Goal: Task Accomplishment & Management: Manage account settings

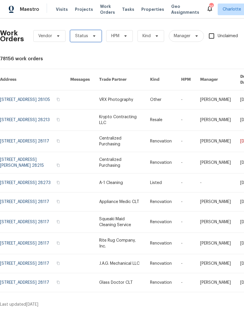
click at [90, 39] on span "Status" at bounding box center [85, 36] width 31 height 12
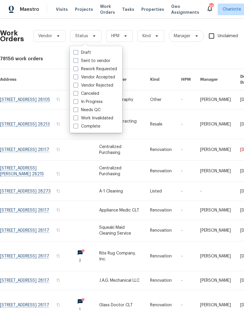
click at [91, 112] on label "Needs QC" at bounding box center [86, 110] width 27 height 6
click at [77, 111] on input "Needs QC" at bounding box center [75, 109] width 4 height 4
checkbox input "true"
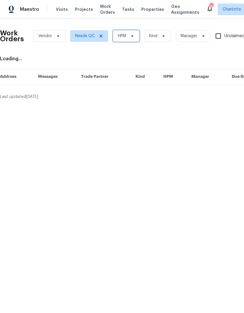
click at [132, 41] on span "HPM" at bounding box center [126, 36] width 27 height 12
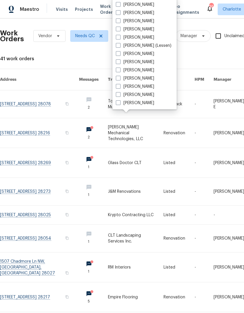
scroll to position [72, 0]
click at [141, 105] on label "[PERSON_NAME]" at bounding box center [135, 103] width 38 height 6
click at [119, 104] on input "[PERSON_NAME]" at bounding box center [118, 102] width 4 height 4
checkbox input "true"
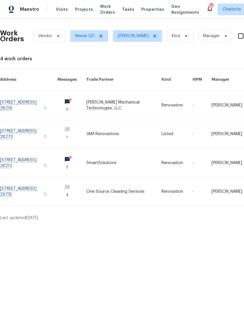
click at [20, 99] on link at bounding box center [28, 105] width 57 height 30
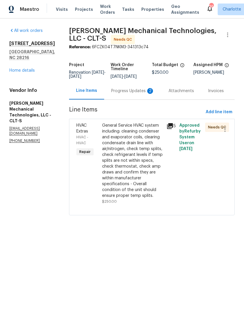
click at [128, 94] on div "Progress Updates 2" at bounding box center [132, 91] width 43 height 6
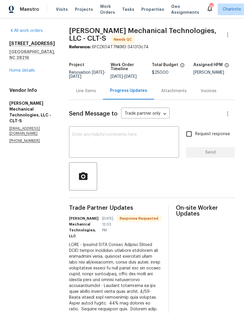
click at [98, 99] on div "Line Items" at bounding box center [86, 90] width 34 height 17
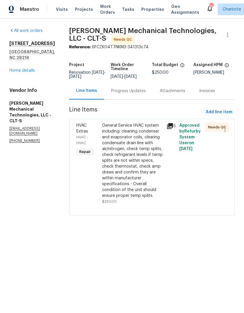
click at [156, 138] on div "General Service HVAC system including: cleaning condenser and evaporator coils,…" at bounding box center [132, 160] width 61 height 76
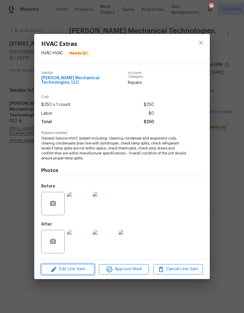
click at [79, 269] on span "Edit Line Item" at bounding box center [67, 268] width 49 height 7
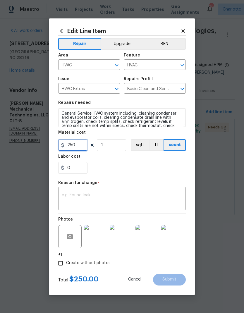
click at [81, 149] on input "250" at bounding box center [72, 145] width 29 height 12
type input "510.44"
click at [123, 205] on div "x ​" at bounding box center [121, 199] width 127 height 22
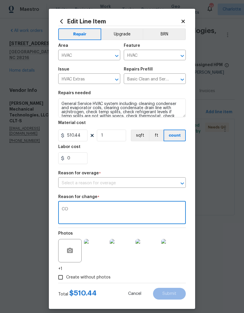
type textarea "CO"
click at [166, 161] on div "0" at bounding box center [121, 158] width 127 height 12
click at [184, 183] on icon "Open" at bounding box center [181, 183] width 7 height 7
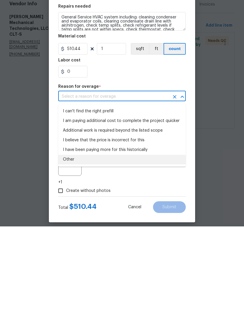
click at [142, 241] on li "Other" at bounding box center [121, 246] width 127 height 10
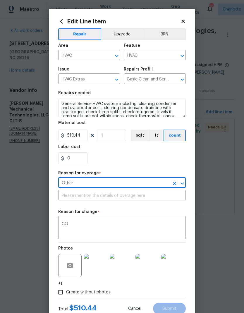
click at [162, 200] on input "text" at bounding box center [121, 195] width 127 height 9
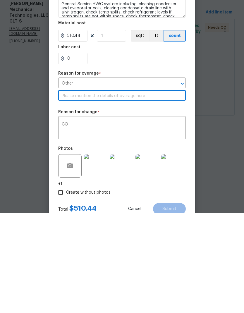
click at [183, 180] on icon "Open" at bounding box center [181, 183] width 7 height 7
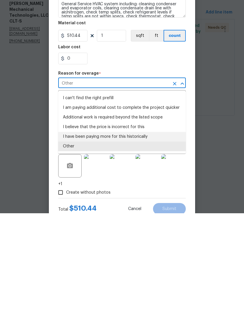
click at [145, 231] on li "I have been paying more for this historically" at bounding box center [121, 236] width 127 height 10
type input "I have been paying more for this historically"
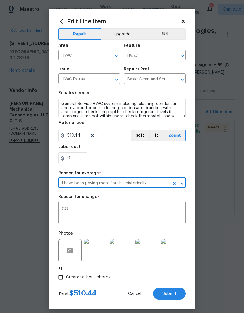
click at [177, 295] on button "Submit" at bounding box center [169, 293] width 33 height 12
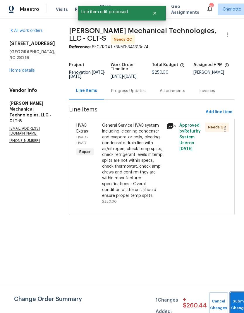
click at [235, 300] on button "Submit Changes" at bounding box center [239, 304] width 19 height 25
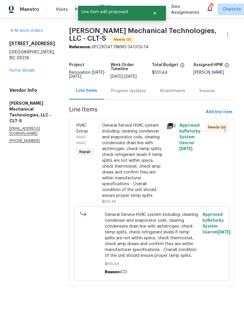
click at [136, 94] on div "Progress Updates" at bounding box center [128, 91] width 34 height 6
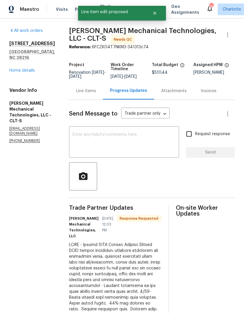
click at [131, 145] on textarea at bounding box center [123, 142] width 103 height 20
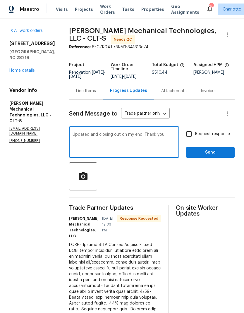
click at [171, 143] on textarea "Updated and closing out on my end. Thank you" at bounding box center [123, 142] width 103 height 20
type textarea "Updated and closing out on my end. Thank you"
click at [213, 156] on span "Send" at bounding box center [209, 152] width 39 height 7
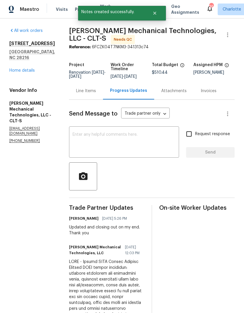
click at [96, 99] on div "Line Items" at bounding box center [86, 90] width 34 height 17
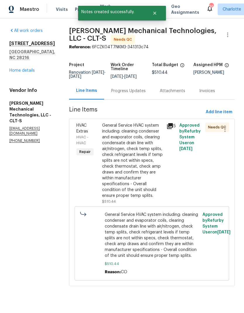
click at [18, 68] on link "Home details" at bounding box center [21, 70] width 25 height 4
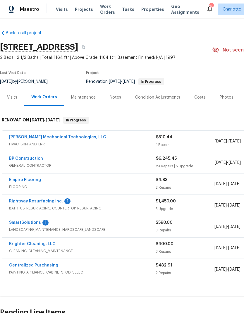
click at [15, 157] on link "BP Construction" at bounding box center [26, 158] width 34 height 4
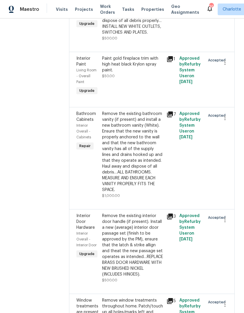
scroll to position [362, 0]
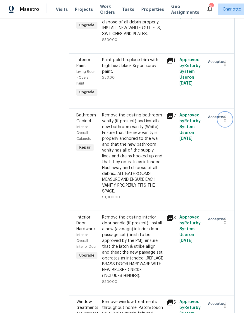
click at [226, 116] on icon "button" at bounding box center [224, 119] width 7 height 7
click at [228, 121] on li "Cancel" at bounding box center [227, 117] width 22 height 10
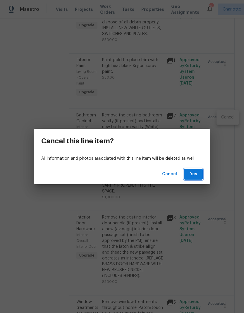
click at [198, 174] on button "Yes" at bounding box center [193, 174] width 19 height 11
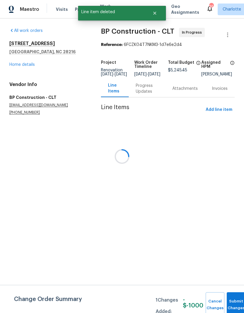
scroll to position [0, 0]
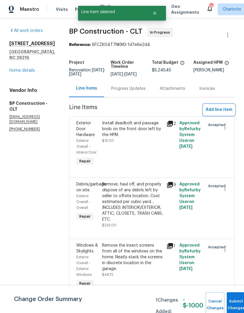
click at [220, 113] on button "Add line item" at bounding box center [218, 109] width 31 height 11
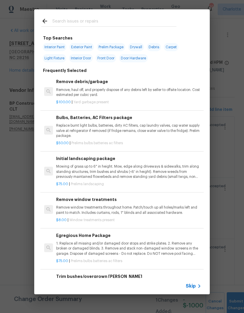
click at [145, 22] on input "text" at bounding box center [114, 22] width 124 height 9
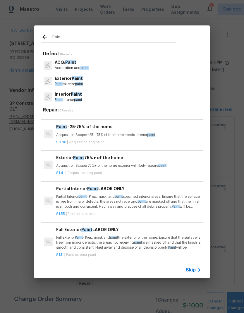
scroll to position [200, 0]
type input "Paint"
click at [92, 98] on div "Interior Paint Paint interior paint" at bounding box center [121, 97] width 161 height 16
click at [82, 101] on span "paint" at bounding box center [78, 100] width 8 height 4
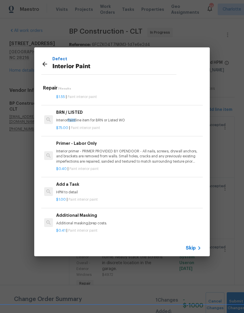
scroll to position [99, 0]
click at [90, 190] on p "HPM to detail" at bounding box center [128, 192] width 145 height 5
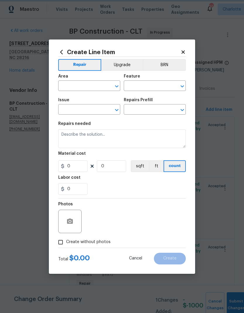
type input "Overall Paint"
type input "Interior Paint"
type input "Add a Task $1.00"
type textarea "HPM to detail"
type input "1"
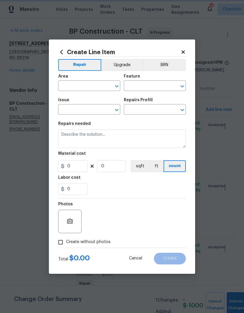
type input "1"
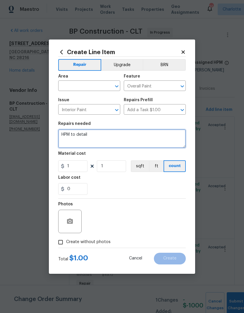
click at [95, 138] on textarea "HPM to detail" at bounding box center [121, 138] width 127 height 19
click at [86, 87] on input "text" at bounding box center [81, 86] width 46 height 9
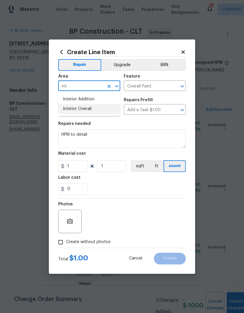
click at [91, 106] on li "Interior Overall" at bounding box center [89, 109] width 62 height 10
type input "Interior Overall"
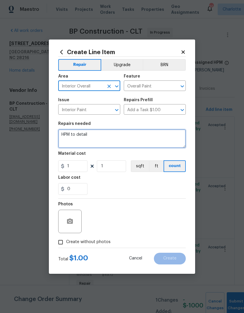
click at [106, 138] on textarea "HPM to detail" at bounding box center [121, 138] width 127 height 19
type textarea "H"
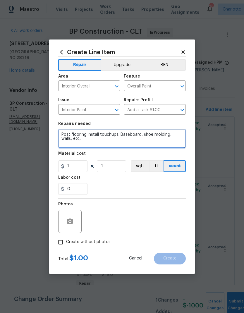
click at [121, 142] on textarea "Post flooring install touchups. Baseboard, shoe molding, walls, etc," at bounding box center [121, 138] width 127 height 19
click at [103, 137] on textarea "Post flooring install touchups. Baseboard, shoe molding, walls, etc." at bounding box center [121, 138] width 127 height 19
click at [100, 133] on textarea "Post flooring install touchups. Baseboard, shoe molding, walls, etc." at bounding box center [121, 138] width 127 height 19
click at [68, 133] on textarea "touchups. Baseboard, shoe molding, walls, etc." at bounding box center [121, 138] width 127 height 19
click at [140, 135] on textarea "Touch ups post flooring install. Baseboard, shoe molding, walls, etc." at bounding box center [121, 138] width 127 height 19
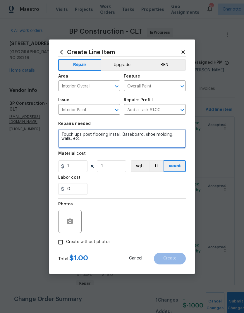
click at [138, 133] on textarea "Touch ups post flooring install. Baseboard, shoe molding, walls, etc." at bounding box center [121, 138] width 127 height 19
type textarea "Touch ups post flooring install. Baseboards, shoe molding, walls, etc."
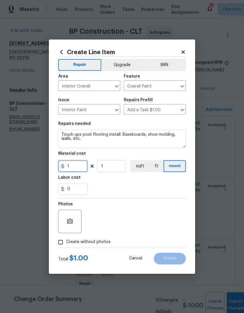
click at [78, 163] on input "1" at bounding box center [72, 166] width 29 height 12
click at [76, 172] on input "1" at bounding box center [72, 166] width 29 height 12
type input "150"
click at [128, 210] on div "Photos" at bounding box center [121, 217] width 127 height 38
click at [61, 243] on input "Create without photos" at bounding box center [60, 241] width 11 height 11
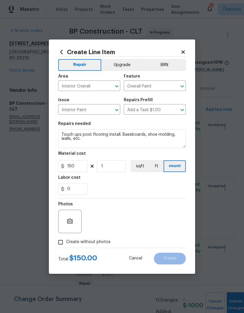
checkbox input "true"
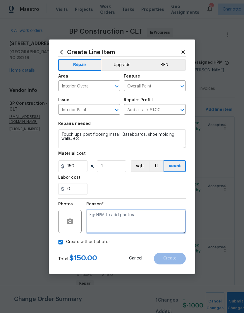
click at [127, 218] on textarea at bounding box center [135, 220] width 99 height 23
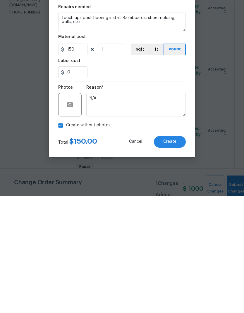
scroll to position [23, 0]
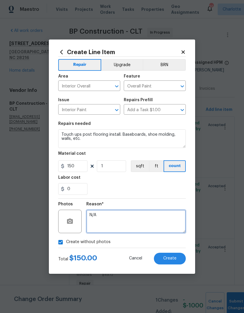
type textarea "N/A"
click at [175, 257] on span "Create" at bounding box center [169, 258] width 13 height 4
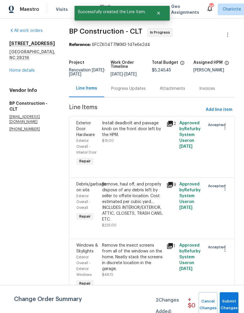
scroll to position [0, 0]
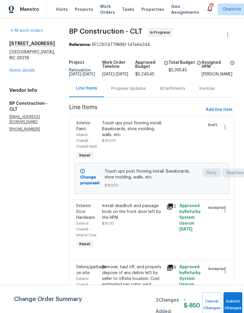
click at [19, 72] on link "Home details" at bounding box center [21, 70] width 25 height 4
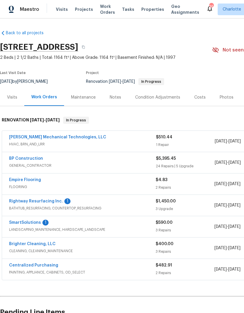
click at [18, 202] on link "Rightway Resurfacing Inc." at bounding box center [36, 201] width 54 height 4
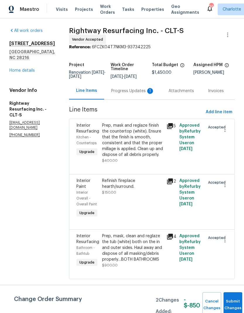
click at [133, 94] on div "Progress Updates 1" at bounding box center [132, 91] width 43 height 6
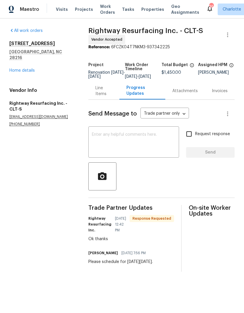
click at [147, 143] on textarea at bounding box center [134, 142] width 84 height 20
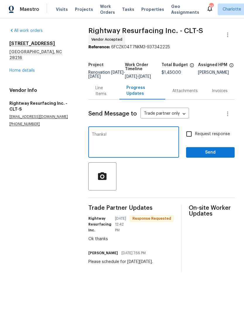
type textarea "Thanks!"
click at [207, 167] on div at bounding box center [161, 176] width 146 height 28
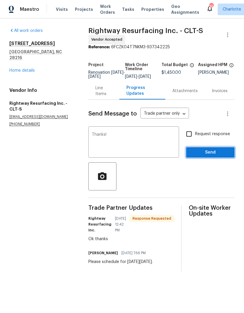
click at [215, 156] on span "Send" at bounding box center [209, 152] width 39 height 7
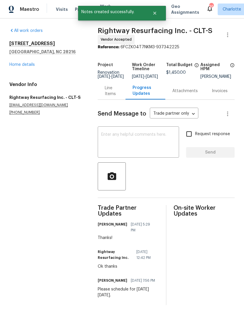
click at [18, 65] on link "Home details" at bounding box center [21, 65] width 25 height 4
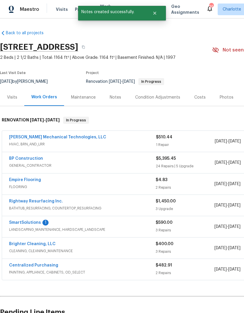
click at [19, 224] on link "SmartSolutions" at bounding box center [25, 222] width 32 height 4
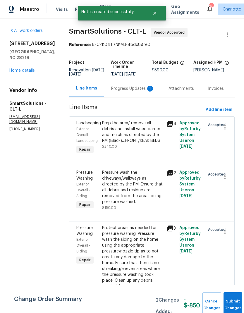
click at [146, 91] on div "Progress Updates 1" at bounding box center [132, 89] width 43 height 6
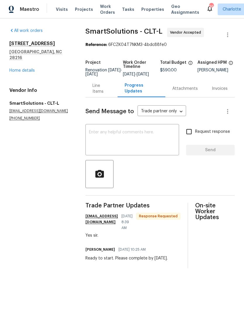
click at [138, 135] on textarea at bounding box center [132, 140] width 86 height 20
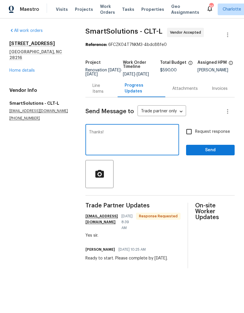
type textarea "Thanks!"
click at [225, 154] on span "Send" at bounding box center [209, 149] width 39 height 7
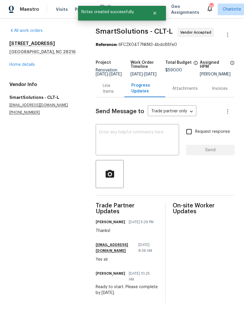
click at [16, 70] on div "All work orders 9065 Cinnabay Dr Charlotte, NC 28216 Home details Vendor Info S…" at bounding box center [45, 71] width 72 height 87
click at [11, 66] on link "Home details" at bounding box center [21, 65] width 25 height 4
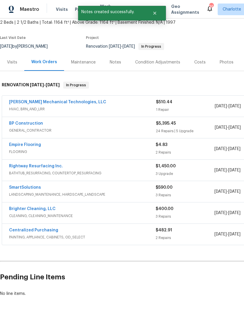
scroll to position [35, 0]
click at [19, 147] on link "Empire Flooring" at bounding box center [25, 145] width 32 height 4
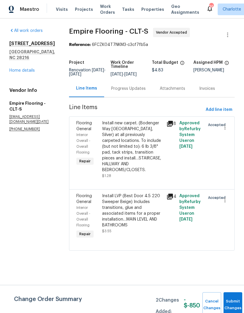
click at [138, 97] on div "Progress Updates" at bounding box center [128, 88] width 48 height 17
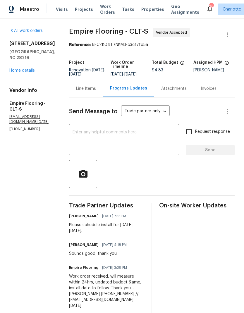
click at [132, 143] on textarea at bounding box center [123, 140] width 103 height 20
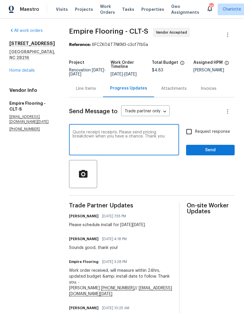
click at [118, 136] on textarea "Quote receipt receipts. Please send pricing breakdown when you have a chance. T…" at bounding box center [123, 140] width 103 height 20
click at [151, 141] on textarea "Quote received. Please send pricing breakdown when you have a chance. Thank you" at bounding box center [123, 140] width 103 height 20
type textarea "Quote received. Please send pricing breakdown when you have a chance. Thanks!"
click at [192, 133] on input "Request response" at bounding box center [189, 131] width 12 height 12
checkbox input "true"
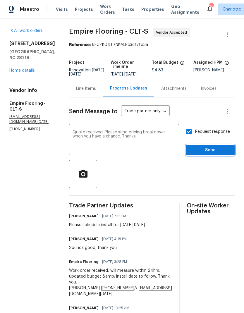
click at [217, 154] on span "Send" at bounding box center [209, 149] width 39 height 7
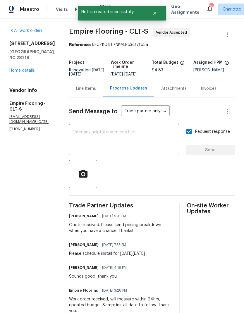
click at [26, 68] on link "Home details" at bounding box center [21, 70] width 25 height 4
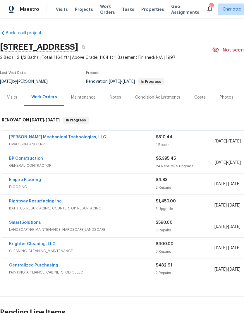
click at [15, 158] on link "BP Construction" at bounding box center [26, 158] width 34 height 4
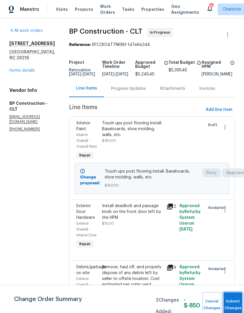
click at [231, 300] on button "Submit Changes" at bounding box center [232, 304] width 19 height 25
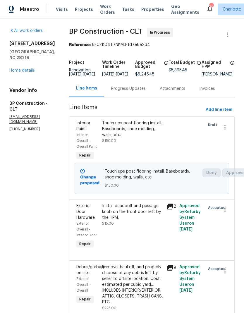
click at [16, 72] on link "Home details" at bounding box center [21, 70] width 25 height 4
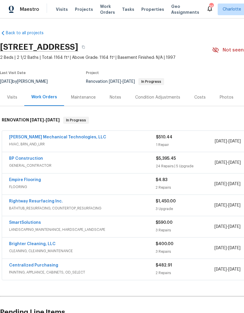
click at [197, 98] on div "Costs" at bounding box center [199, 97] width 11 height 6
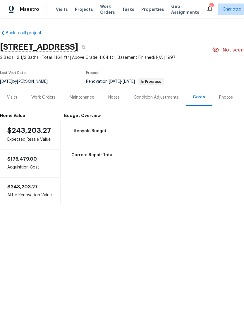
click at [40, 100] on div "Work Orders" at bounding box center [43, 97] width 38 height 17
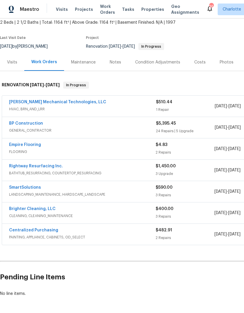
scroll to position [35, 0]
click at [13, 147] on link "Empire Flooring" at bounding box center [25, 145] width 32 height 4
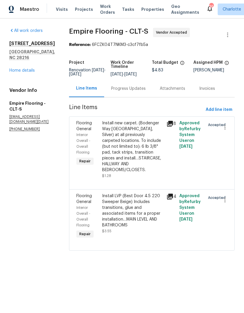
click at [20, 68] on link "Home details" at bounding box center [21, 70] width 25 height 4
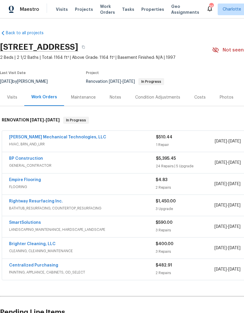
click at [199, 98] on div "Costs" at bounding box center [199, 97] width 11 height 6
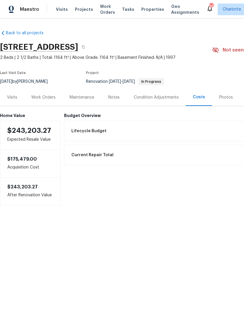
click at [46, 98] on div "Work Orders" at bounding box center [43, 97] width 24 height 6
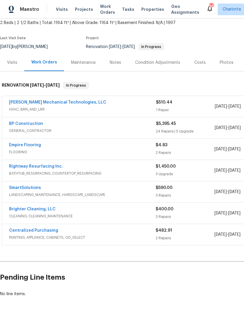
scroll to position [35, 0]
click at [26, 101] on link "Johnson's Mechanical Technologies, LLC" at bounding box center [57, 102] width 97 height 4
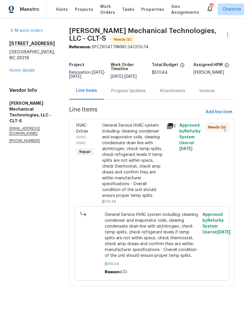
click at [150, 136] on div "General Service HVAC system including: cleaning condenser and evaporator coils,…" at bounding box center [132, 160] width 61 height 76
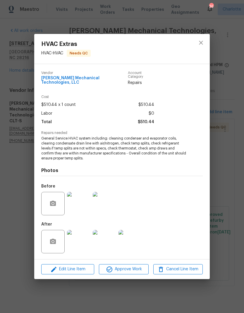
click at [82, 237] on img at bounding box center [78, 241] width 23 height 23
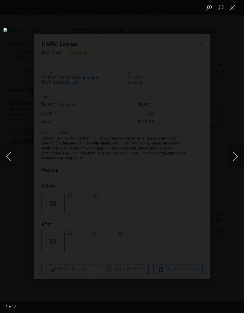
click at [234, 166] on button "Next image" at bounding box center [235, 156] width 18 height 23
click at [237, 164] on button "Next image" at bounding box center [235, 156] width 18 height 23
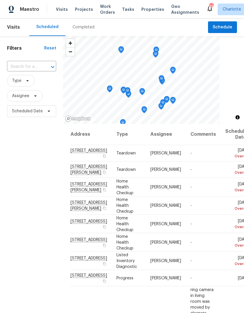
click at [87, 28] on div "Completed" at bounding box center [83, 27] width 22 height 6
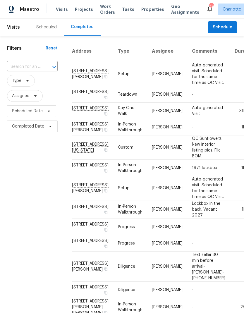
click at [39, 68] on input "text" at bounding box center [24, 66] width 34 height 9
type input "danby"
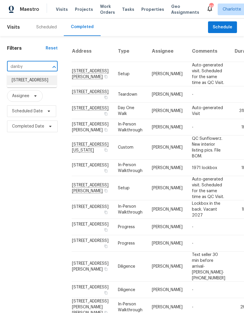
click at [24, 79] on li "12500 Danby Rd, Pineville, NC 28134" at bounding box center [32, 80] width 50 height 10
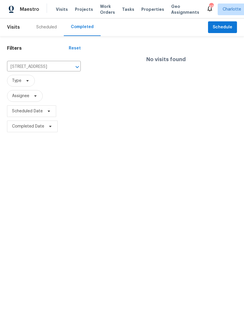
click at [73, 65] on button "Open" at bounding box center [77, 67] width 8 height 8
click at [67, 70] on icon "Clear" at bounding box center [70, 67] width 6 height 6
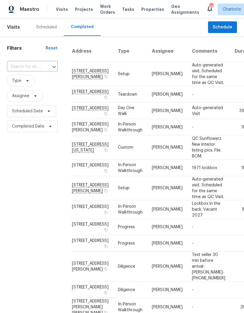
click at [34, 69] on input "text" at bounding box center [24, 66] width 34 height 9
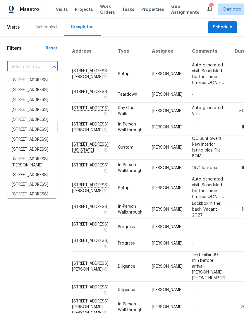
click at [50, 256] on div "Filters Reset ​ Type Assignee Scheduled Date Completed Date" at bounding box center [32, 280] width 65 height 488
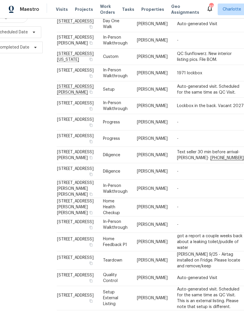
scroll to position [82, 15]
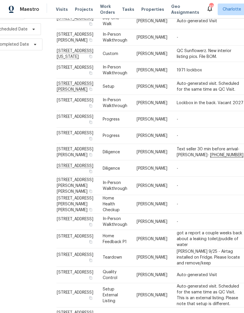
click at [14, 155] on div "Filters Reset ​ Type Assignee Scheduled Date Completed Date" at bounding box center [17, 146] width 65 height 385
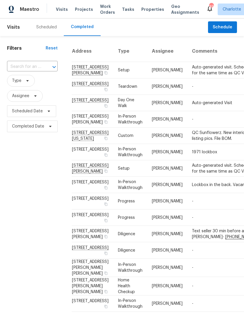
scroll to position [0, 0]
click at [37, 7] on span "Maestro" at bounding box center [29, 9] width 19 height 6
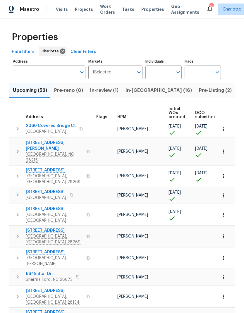
click at [167, 74] on input "Individuals" at bounding box center [158, 72] width 27 height 14
type input "ryan"
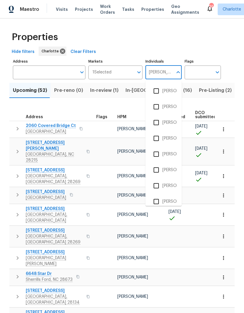
click at [156, 137] on input "checkbox" at bounding box center [156, 138] width 12 height 12
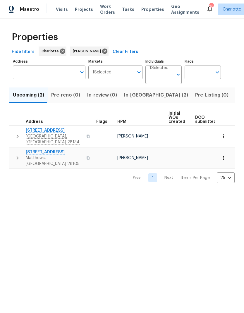
click at [142, 95] on span "In-reno (2)" at bounding box center [156, 95] width 64 height 8
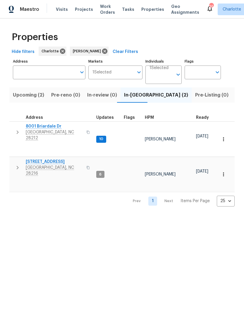
click at [31, 124] on span "8001 Briardale Dr" at bounding box center [54, 126] width 57 height 6
click at [183, 216] on html "Maestro Visits Projects Work Orders Tasks Properties Geo Assignments 36 Charlot…" at bounding box center [122, 108] width 244 height 216
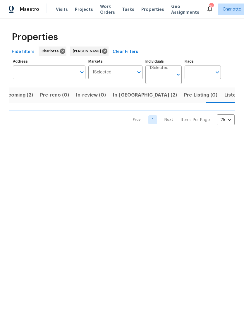
scroll to position [0, 12]
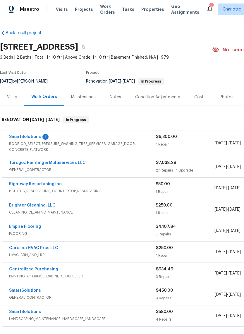
click at [23, 137] on link "SmartSolutions" at bounding box center [25, 137] width 32 height 4
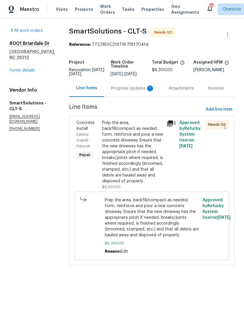
click at [146, 91] on div "Progress Updates 1" at bounding box center [132, 89] width 43 height 6
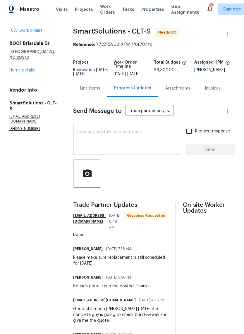
click at [122, 143] on textarea at bounding box center [126, 140] width 99 height 20
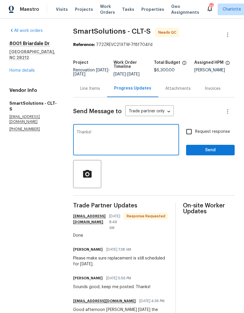
type textarea "Thanks!"
click at [216, 155] on button "Send" at bounding box center [210, 150] width 48 height 11
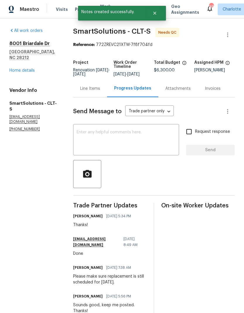
click at [94, 91] on div "Line Items" at bounding box center [90, 89] width 20 height 6
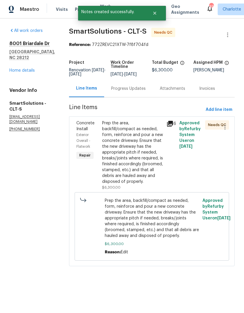
click at [136, 142] on div "Prep the area, backfill/compact as needed, form, reinforce and pour a new concr…" at bounding box center [132, 152] width 61 height 64
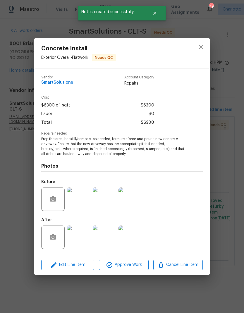
click at [81, 243] on img at bounding box center [78, 236] width 23 height 23
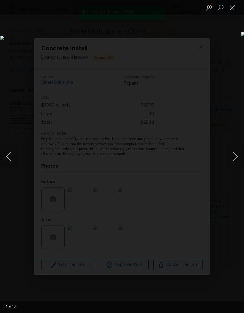
click at [236, 155] on button "Next image" at bounding box center [235, 156] width 18 height 23
click at [234, 164] on button "Next image" at bounding box center [235, 156] width 18 height 23
click at [233, 163] on button "Next image" at bounding box center [235, 156] width 18 height 23
click at [234, 162] on button "Next image" at bounding box center [235, 156] width 18 height 23
click at [231, 8] on button "Close lightbox" at bounding box center [232, 7] width 12 height 10
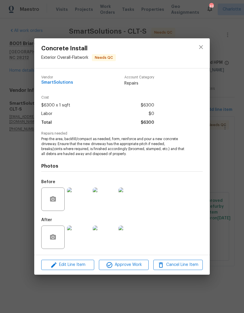
click at [79, 199] on img at bounding box center [78, 198] width 23 height 23
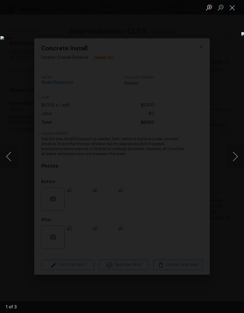
click at [237, 156] on button "Next image" at bounding box center [235, 156] width 18 height 23
click at [12, 152] on button "Previous image" at bounding box center [9, 156] width 18 height 23
click at [233, 159] on button "Next image" at bounding box center [235, 156] width 18 height 23
click at [234, 159] on button "Next image" at bounding box center [235, 156] width 18 height 23
click at [16, 154] on button "Previous image" at bounding box center [9, 156] width 18 height 23
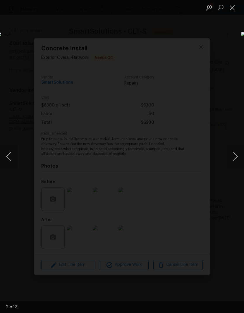
click at [233, 11] on button "Close lightbox" at bounding box center [232, 7] width 12 height 10
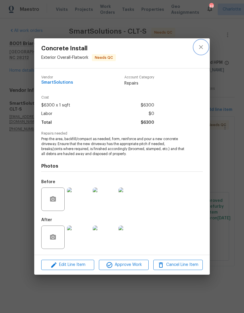
click at [201, 49] on icon "close" at bounding box center [200, 47] width 7 height 7
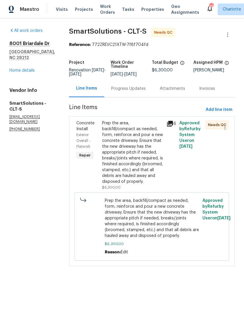
click at [138, 151] on div "Prep the area, backfill/compact as needed, form, reinforce and pour a new concr…" at bounding box center [132, 152] width 61 height 64
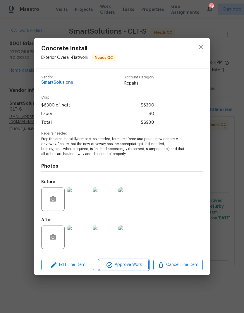
click at [132, 265] on span "Approve Work" at bounding box center [123, 264] width 46 height 7
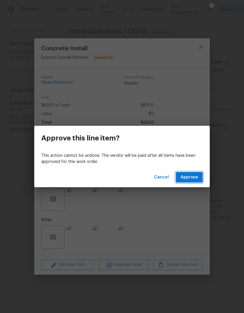
click at [190, 182] on button "Approve" at bounding box center [189, 177] width 27 height 11
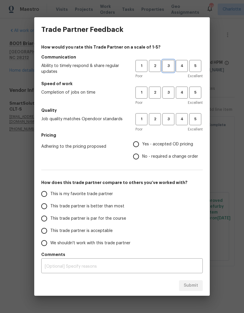
click at [169, 65] on span "3" at bounding box center [168, 66] width 11 height 7
click at [171, 92] on span "3" at bounding box center [168, 92] width 11 height 7
click at [168, 118] on span "3" at bounding box center [168, 119] width 11 height 7
click at [139, 148] on input "Yes - accepted OD pricing" at bounding box center [136, 144] width 12 height 12
radio input "true"
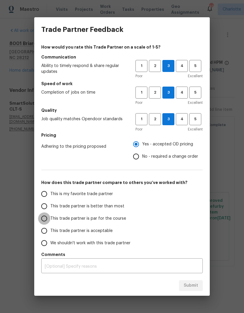
click at [44, 213] on input "This trade partner is par for the course" at bounding box center [44, 218] width 12 height 12
radio input "false"
click at [44, 209] on input "This trade partner is better than most" at bounding box center [44, 206] width 12 height 12
click at [195, 287] on span "Submit" at bounding box center [190, 285] width 14 height 7
radio input "true"
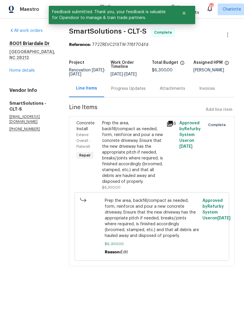
click at [20, 68] on link "Home details" at bounding box center [21, 70] width 25 height 4
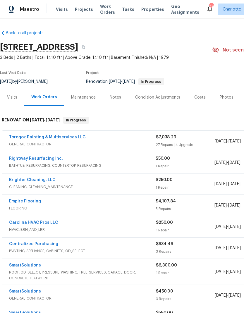
click at [20, 137] on link "Torogoz Painting & Multiservices LLC" at bounding box center [47, 137] width 77 height 4
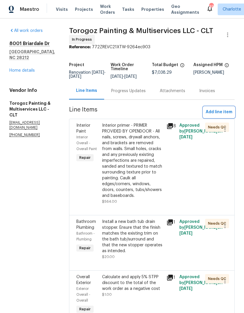
click at [224, 116] on span "Add line item" at bounding box center [218, 111] width 27 height 7
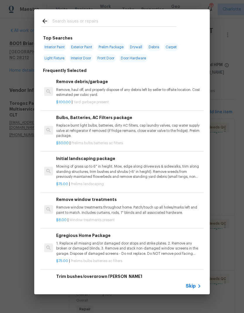
click at [115, 23] on input "text" at bounding box center [114, 22] width 124 height 9
type input "Vanity"
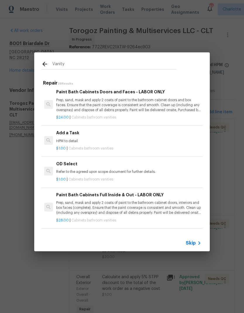
scroll to position [647, 0]
click at [95, 138] on p "HPM to detail" at bounding box center [128, 140] width 145 height 5
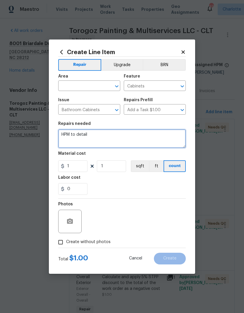
click at [63, 134] on textarea "HPM to detail" at bounding box center [121, 138] width 127 height 19
click at [67, 132] on textarea "HPM to detail" at bounding box center [121, 138] width 127 height 19
click at [62, 53] on icon at bounding box center [61, 52] width 3 height 4
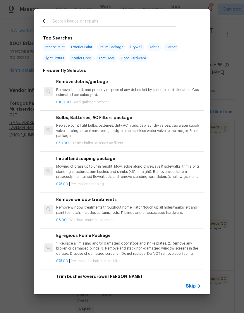
click at [116, 24] on input "text" at bounding box center [114, 22] width 124 height 9
type input "Extras"
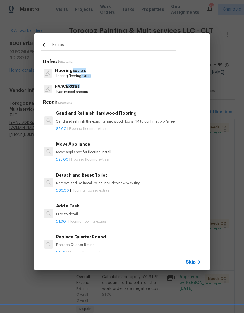
click at [91, 75] on span "extras" at bounding box center [86, 76] width 10 height 4
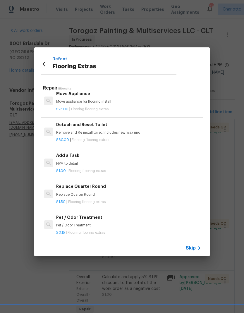
scroll to position [37, 0]
click at [84, 166] on div "$1.00 | Flooring flooring extras" at bounding box center [128, 168] width 145 height 7
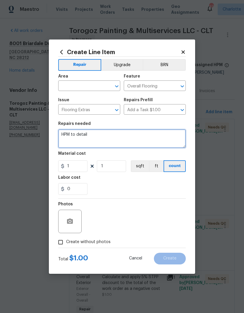
click at [99, 133] on textarea "HPM to detail" at bounding box center [121, 138] width 127 height 19
type textarea "H"
type textarea "Remove and reinstall vanity for flooring installation."
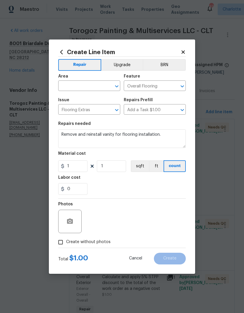
click at [88, 87] on input "text" at bounding box center [81, 86] width 46 height 9
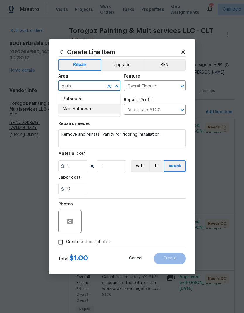
click at [90, 110] on li "Main Bathroom" at bounding box center [89, 109] width 62 height 10
type input "Main Bathroom"
click at [78, 170] on input "1" at bounding box center [72, 166] width 29 height 12
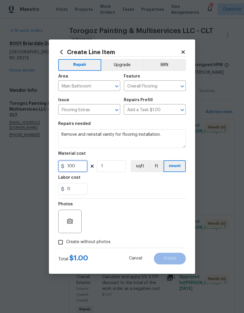
type input "100"
click at [73, 226] on button "button" at bounding box center [70, 221] width 14 height 14
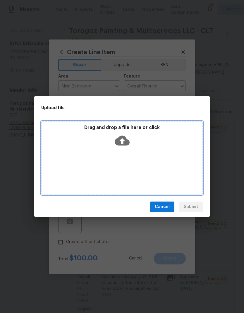
click at [123, 142] on icon at bounding box center [122, 140] width 15 height 15
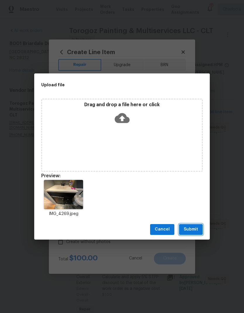
click at [192, 232] on span "Submit" at bounding box center [190, 228] width 14 height 7
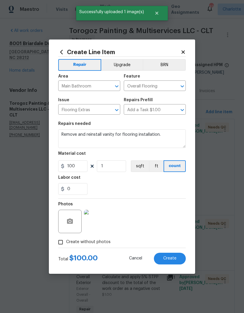
click at [171, 257] on span "Create" at bounding box center [169, 258] width 13 height 4
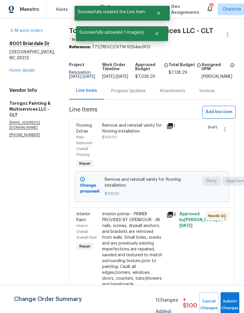
click at [219, 116] on span "Add line item" at bounding box center [218, 111] width 27 height 7
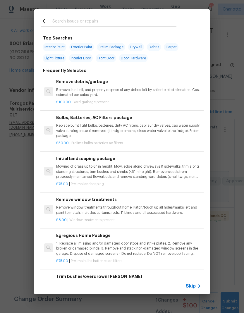
click at [131, 25] on input "text" at bounding box center [114, 22] width 124 height 9
click at [86, 58] on span "Interior Door" at bounding box center [81, 58] width 24 height 8
type input "Interior Door"
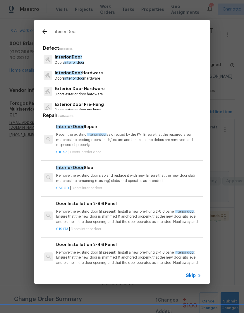
scroll to position [0, 0]
click at [119, 131] on div "Interior Door Repair Repair the existing interior door as directed by the PM. E…" at bounding box center [128, 135] width 145 height 24
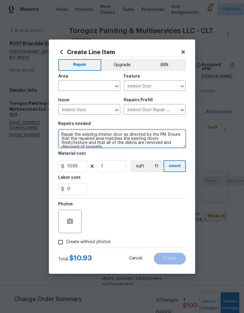
click at [89, 145] on textarea "Repair the existing interior door as directed by the PM. Ensure that the repair…" at bounding box center [121, 138] width 127 height 19
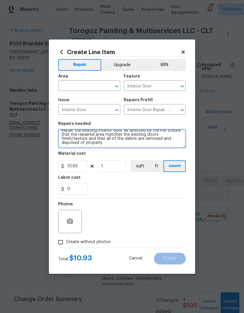
scroll to position [4, 0]
type textarea "Repair the existing interior door as directed by the PM. Ensure that the repair…"
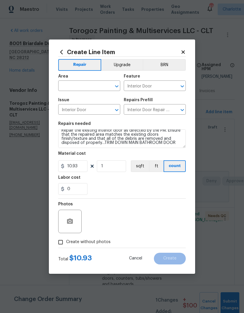
click at [84, 86] on input "text" at bounding box center [81, 86] width 46 height 9
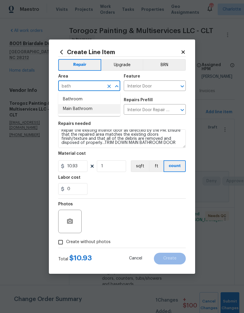
click at [95, 110] on li "Main Bathroom" at bounding box center [89, 109] width 62 height 10
type input "Main Bathroom"
click at [76, 166] on input "10.93" at bounding box center [72, 166] width 29 height 12
click at [76, 165] on input "10.93" at bounding box center [72, 166] width 29 height 12
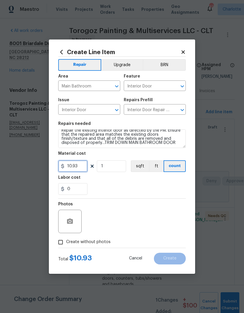
click at [69, 166] on input "10.93" at bounding box center [72, 166] width 29 height 12
click at [69, 223] on icon "button" at bounding box center [70, 220] width 6 height 5
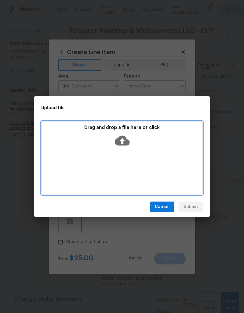
click at [123, 141] on icon at bounding box center [122, 140] width 15 height 15
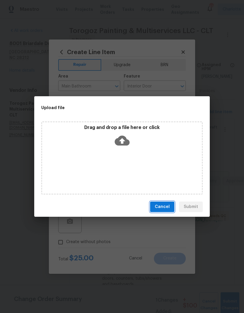
click at [165, 203] on span "Cancel" at bounding box center [162, 206] width 15 height 7
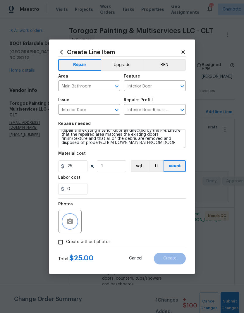
click at [71, 225] on icon "button" at bounding box center [69, 221] width 7 height 7
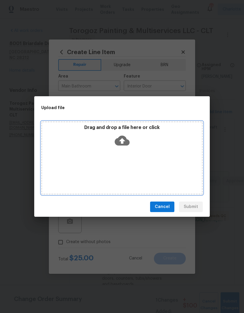
click at [125, 133] on icon at bounding box center [122, 140] width 15 height 15
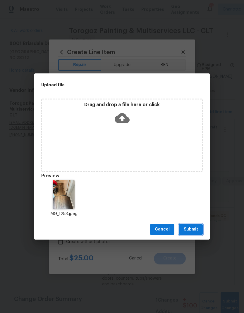
click at [191, 224] on button "Submit" at bounding box center [191, 229] width 24 height 11
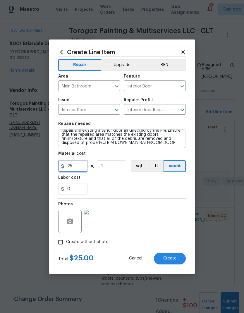
click at [70, 171] on input "25" at bounding box center [72, 166] width 29 height 12
click at [78, 170] on input "30" at bounding box center [72, 166] width 29 height 12
type input "35"
click at [155, 190] on div "0" at bounding box center [121, 189] width 127 height 12
click at [176, 260] on button "Create" at bounding box center [170, 258] width 32 height 12
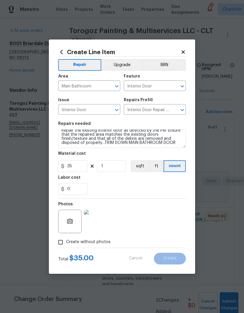
type input "0"
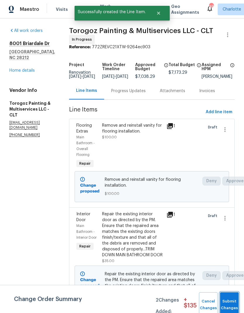
click at [232, 302] on button "Submit Changes" at bounding box center [229, 304] width 19 height 25
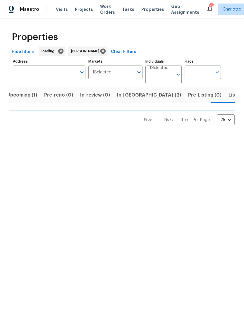
scroll to position [0, 11]
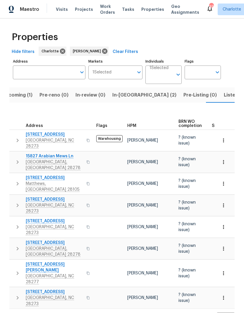
click at [127, 96] on span "In-reno (2)" at bounding box center [144, 95] width 64 height 8
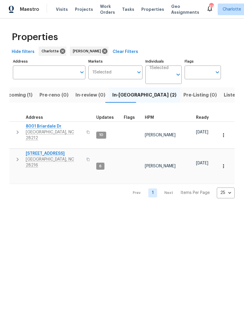
click at [16, 92] on span "Upcoming (1)" at bounding box center [17, 95] width 30 height 8
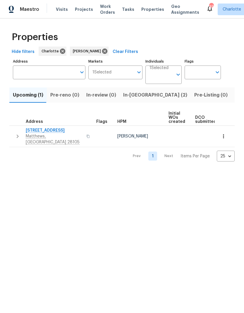
click at [12, 133] on button "button" at bounding box center [18, 136] width 12 height 18
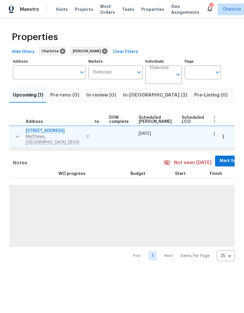
click at [219, 157] on span "Mark Seen" at bounding box center [230, 160] width 22 height 7
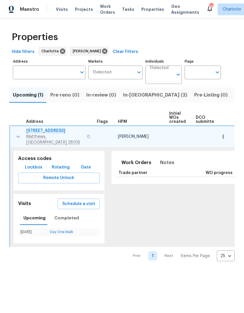
click at [12, 135] on button "button" at bounding box center [18, 137] width 12 height 18
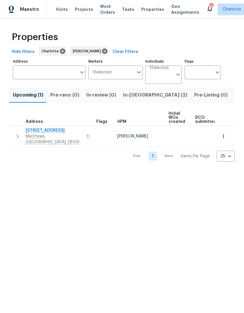
click at [139, 95] on span "In-reno (2)" at bounding box center [155, 95] width 64 height 8
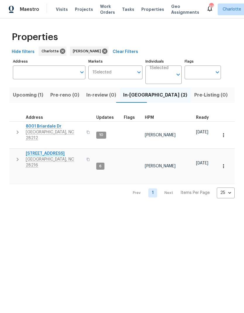
click at [15, 129] on icon "button" at bounding box center [17, 132] width 7 height 7
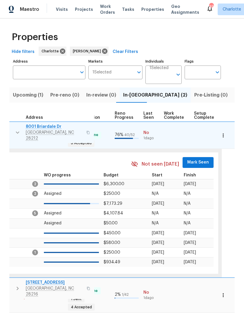
scroll to position [0, 243]
click at [194, 159] on span "Mark Seen" at bounding box center [198, 162] width 22 height 7
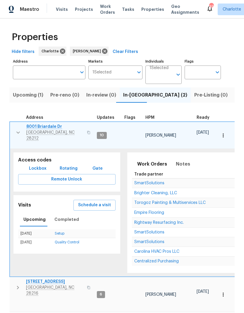
scroll to position [0, 0]
click at [16, 130] on icon "button" at bounding box center [18, 132] width 7 height 7
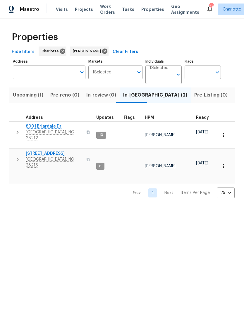
click at [13, 150] on button "button" at bounding box center [18, 159] width 12 height 18
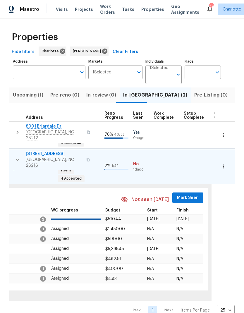
scroll to position [0, 264]
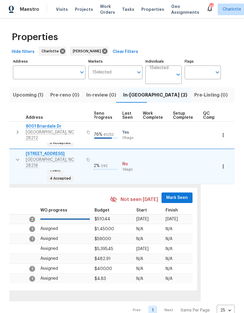
click at [172, 194] on span "Mark Seen" at bounding box center [177, 197] width 22 height 7
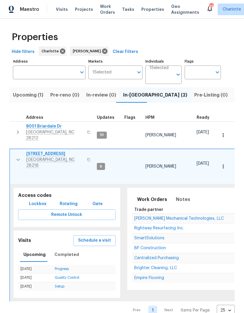
scroll to position [0, 0]
click at [12, 152] on td "9065 Cinnabay Dr Charlotte, NC 28216" at bounding box center [52, 159] width 84 height 21
click at [12, 151] on button "button" at bounding box center [18, 160] width 12 height 18
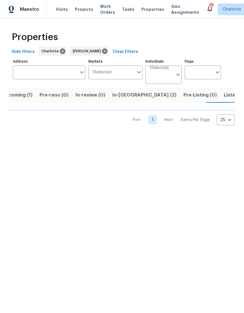
scroll to position [0, 11]
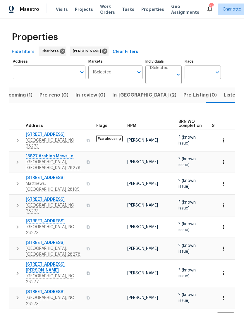
click at [15, 137] on icon "button" at bounding box center [17, 140] width 7 height 7
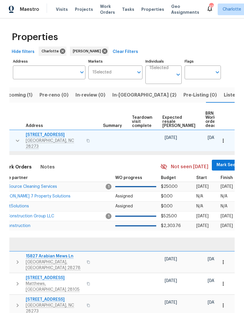
click at [216, 161] on span "Mark Seen" at bounding box center [227, 164] width 22 height 7
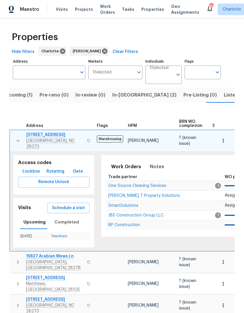
scroll to position [0, 0]
click at [15, 138] on icon "button" at bounding box center [18, 140] width 7 height 7
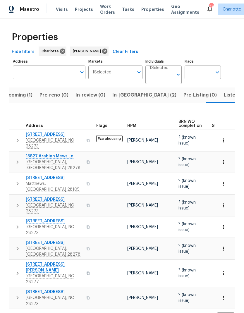
click at [14, 158] on icon "button" at bounding box center [17, 161] width 7 height 7
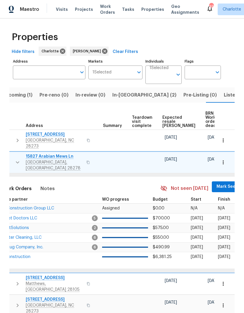
click at [216, 183] on span "Mark Seen" at bounding box center [227, 186] width 22 height 7
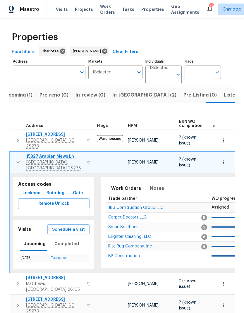
click at [17, 159] on icon "button" at bounding box center [18, 162] width 7 height 7
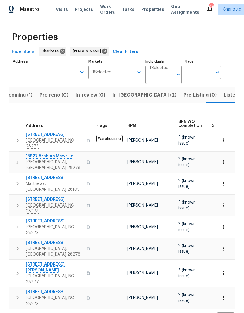
click at [15, 180] on icon "button" at bounding box center [17, 183] width 7 height 7
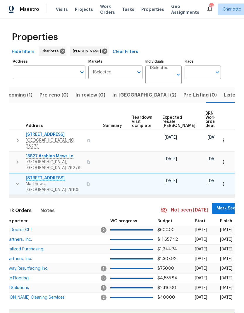
scroll to position [0, 109]
click at [216, 204] on span "Mark Seen" at bounding box center [227, 207] width 22 height 7
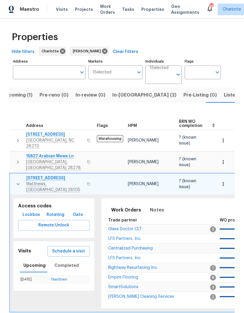
scroll to position [0, 0]
click at [17, 180] on icon "button" at bounding box center [18, 183] width 7 height 7
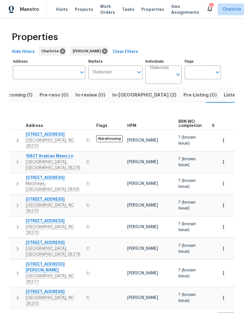
click at [15, 202] on icon "button" at bounding box center [17, 205] width 7 height 7
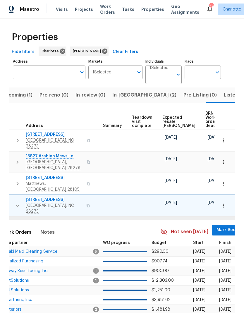
scroll to position [0, 109]
click at [216, 226] on span "Mark Seen" at bounding box center [227, 229] width 22 height 7
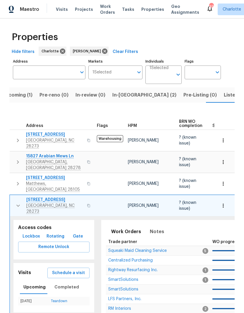
scroll to position [0, 0]
click at [15, 202] on icon "button" at bounding box center [18, 205] width 7 height 7
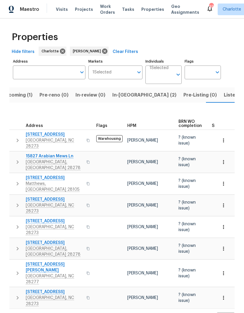
click at [18, 219] on button "button" at bounding box center [18, 227] width 12 height 18
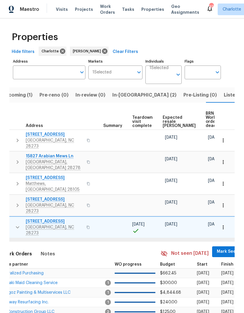
click at [216, 248] on span "Mark Seen" at bounding box center [227, 251] width 22 height 7
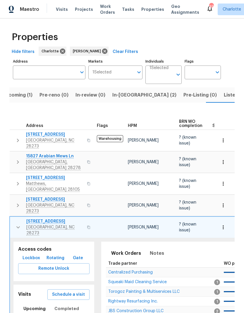
scroll to position [0, 0]
click at [16, 226] on icon "button" at bounding box center [18, 227] width 4 height 2
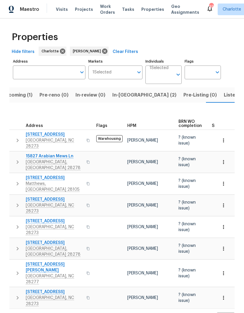
scroll to position [0, 0]
click at [14, 245] on icon "button" at bounding box center [17, 248] width 7 height 7
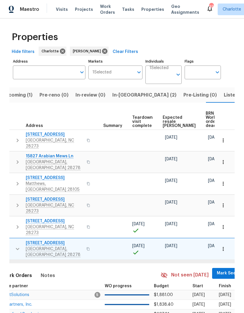
click at [216, 269] on span "Mark Seen" at bounding box center [227, 272] width 22 height 7
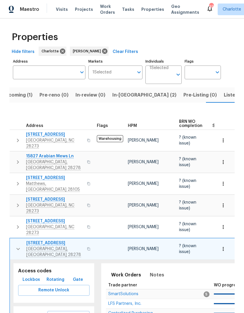
click at [14, 240] on button "button" at bounding box center [18, 249] width 12 height 18
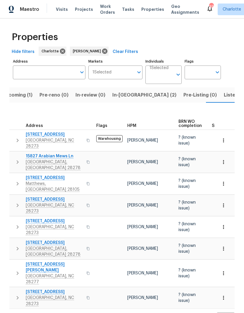
click at [17, 269] on icon "button" at bounding box center [17, 272] width 7 height 7
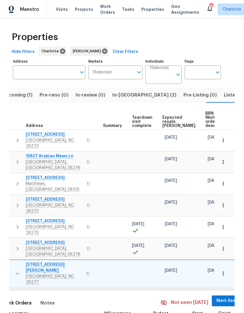
click at [216, 297] on span "Mark Seen" at bounding box center [227, 300] width 22 height 7
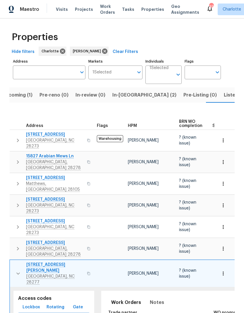
click at [15, 270] on icon "button" at bounding box center [18, 273] width 7 height 7
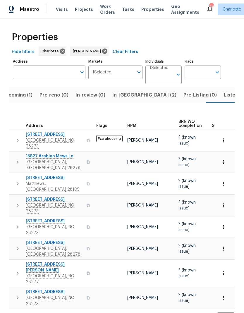
click at [14, 294] on icon "button" at bounding box center [17, 297] width 7 height 7
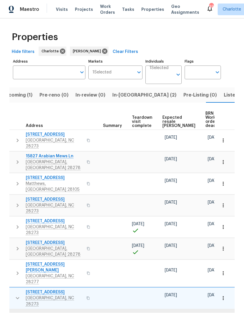
scroll to position [0, 109]
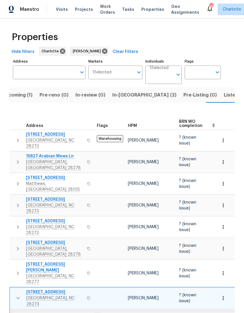
scroll to position [0, 0]
click at [15, 294] on icon "button" at bounding box center [18, 297] width 7 height 7
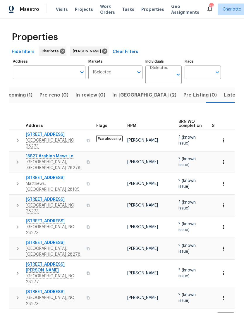
click at [223, 97] on span "Listed (23)" at bounding box center [235, 95] width 25 height 8
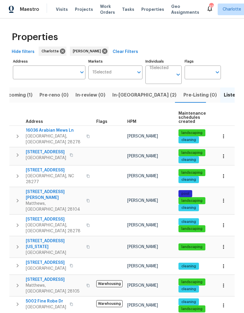
click at [15, 136] on icon "button" at bounding box center [17, 136] width 7 height 7
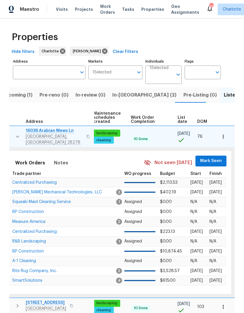
click at [213, 155] on button "Mark Seen" at bounding box center [210, 160] width 31 height 11
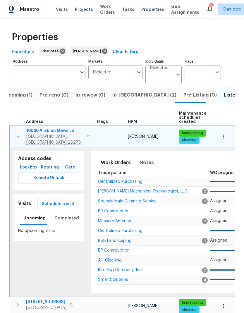
click at [17, 133] on icon "button" at bounding box center [18, 136] width 7 height 7
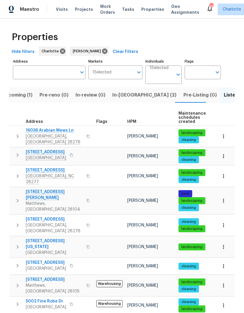
click at [16, 151] on icon "button" at bounding box center [17, 154] width 7 height 7
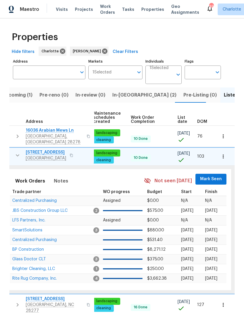
click at [216, 177] on span "Mark Seen" at bounding box center [211, 178] width 22 height 7
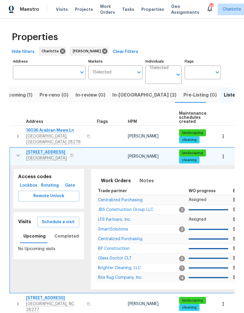
click at [17, 154] on icon "button" at bounding box center [18, 155] width 4 height 2
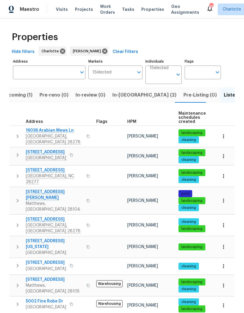
click at [17, 174] on icon "button" at bounding box center [18, 176] width 2 height 4
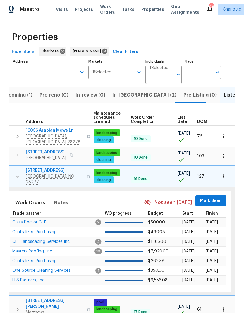
click at [211, 197] on span "Mark Seen" at bounding box center [211, 200] width 22 height 7
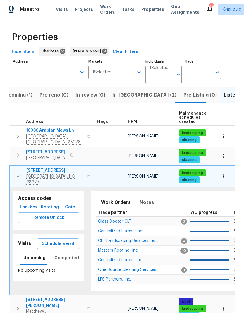
click at [15, 173] on icon "button" at bounding box center [18, 176] width 7 height 7
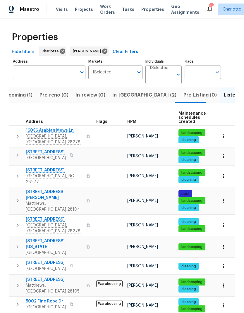
click at [15, 197] on icon "button" at bounding box center [17, 200] width 7 height 7
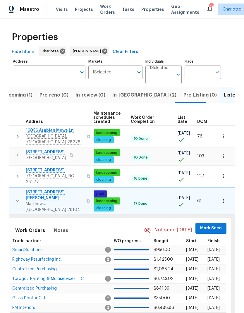
click at [213, 224] on span "Mark Seen" at bounding box center [211, 227] width 22 height 7
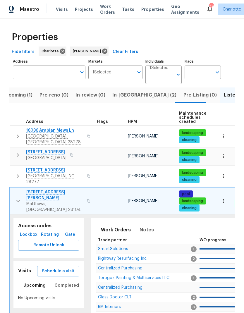
click at [16, 192] on button "button" at bounding box center [18, 200] width 12 height 23
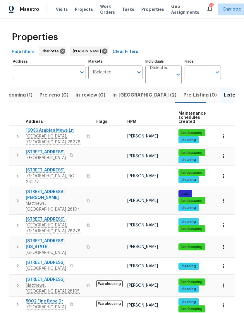
click at [17, 223] on icon "button" at bounding box center [18, 225] width 2 height 4
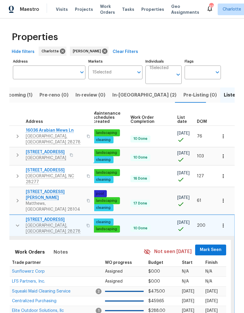
scroll to position [0, 86]
click at [215, 246] on span "Mark Seen" at bounding box center [211, 249] width 22 height 7
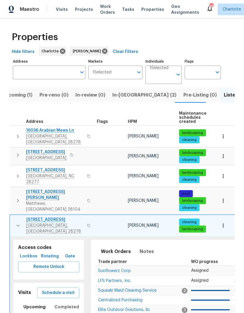
scroll to position [0, 0]
click at [18, 224] on icon "button" at bounding box center [18, 225] width 4 height 2
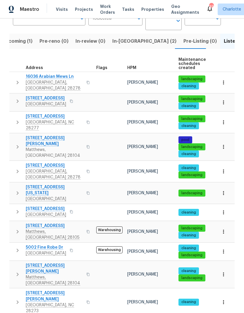
scroll to position [57, 0]
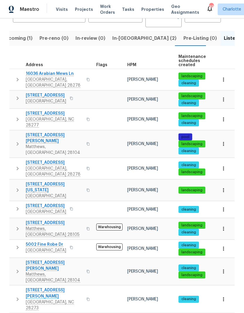
click at [15, 186] on icon "button" at bounding box center [17, 189] width 7 height 7
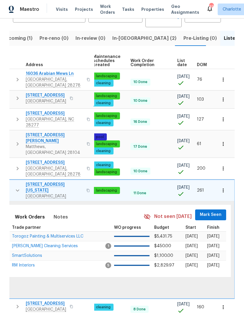
scroll to position [0, 86]
click at [216, 211] on span "Mark Seen" at bounding box center [211, 214] width 22 height 7
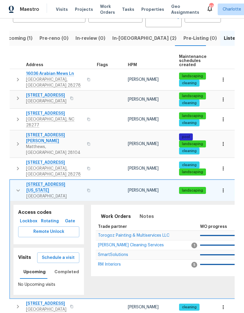
scroll to position [0, 0]
click at [15, 187] on icon "button" at bounding box center [18, 190] width 7 height 7
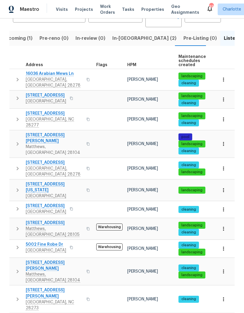
click at [14, 203] on button "button" at bounding box center [18, 209] width 12 height 12
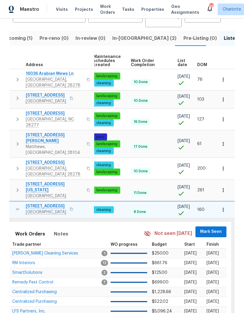
click at [216, 228] on span "Mark Seen" at bounding box center [211, 231] width 22 height 7
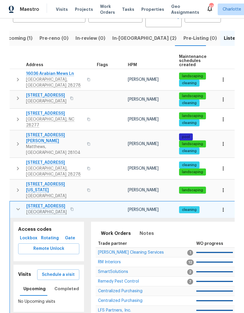
click at [15, 205] on icon "button" at bounding box center [18, 208] width 7 height 7
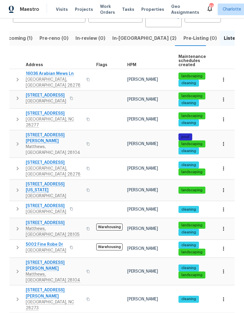
click at [15, 225] on icon "button" at bounding box center [17, 228] width 7 height 7
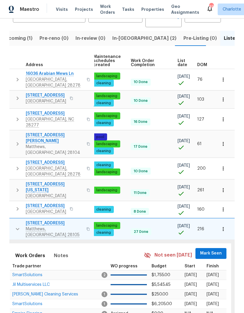
click at [213, 249] on span "Mark Seen" at bounding box center [211, 252] width 22 height 7
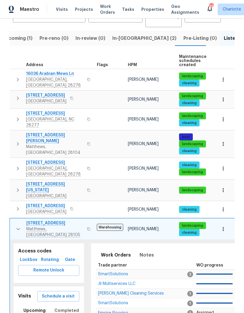
click at [16, 225] on icon "button" at bounding box center [18, 228] width 7 height 7
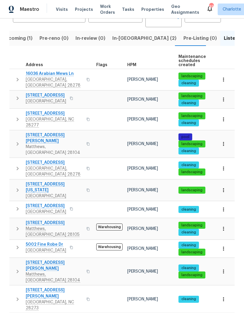
click at [16, 244] on icon "button" at bounding box center [17, 247] width 7 height 7
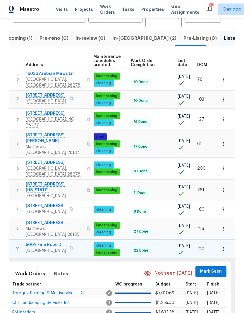
click at [216, 268] on span "Mark Seen" at bounding box center [211, 271] width 22 height 7
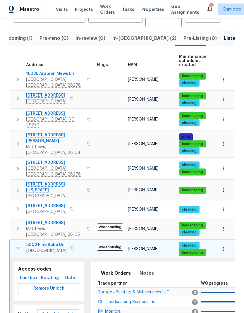
click at [18, 244] on icon "button" at bounding box center [18, 247] width 7 height 7
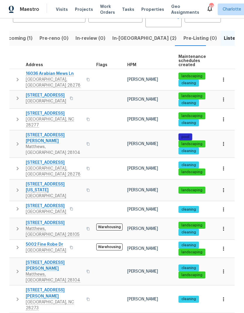
click at [14, 259] on button "button" at bounding box center [18, 270] width 12 height 23
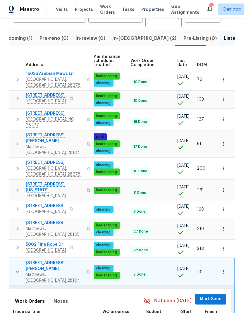
click at [211, 295] on span "Mark Seen" at bounding box center [210, 298] width 22 height 7
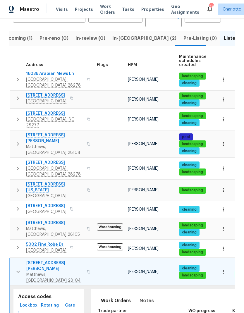
click at [17, 268] on icon "button" at bounding box center [18, 271] width 7 height 7
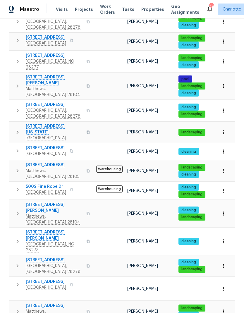
scroll to position [123, 0]
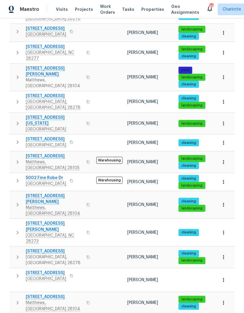
click at [13, 220] on button "button" at bounding box center [18, 231] width 12 height 23
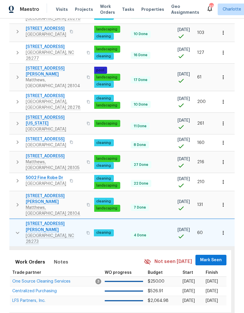
click at [220, 256] on span "Mark Seen" at bounding box center [211, 259] width 22 height 7
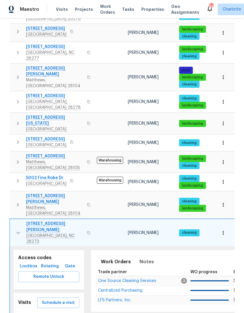
scroll to position [0, 0]
click at [15, 229] on icon "button" at bounding box center [18, 232] width 7 height 7
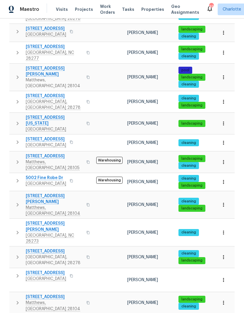
click at [13, 248] on button "button" at bounding box center [18, 257] width 12 height 18
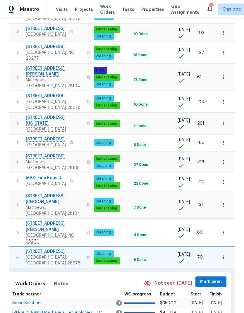
scroll to position [0, 86]
click at [216, 278] on span "Mark Seen" at bounding box center [211, 281] width 22 height 7
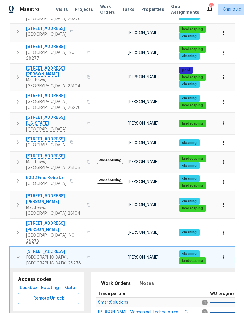
scroll to position [0, 0]
click at [15, 254] on icon "button" at bounding box center [18, 257] width 7 height 7
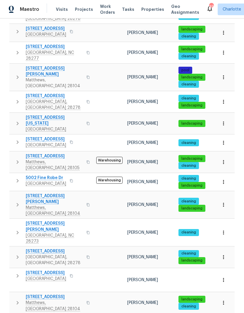
click at [15, 272] on icon "button" at bounding box center [17, 275] width 7 height 7
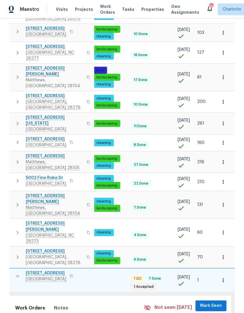
click at [216, 302] on span "Mark Seen" at bounding box center [211, 305] width 22 height 7
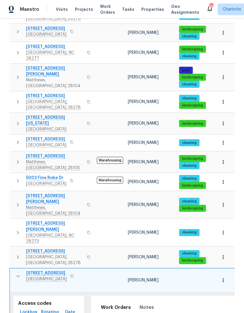
scroll to position [0, 0]
click at [13, 270] on button "button" at bounding box center [18, 276] width 12 height 12
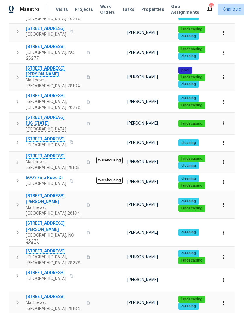
click at [14, 299] on icon "button" at bounding box center [17, 302] width 7 height 7
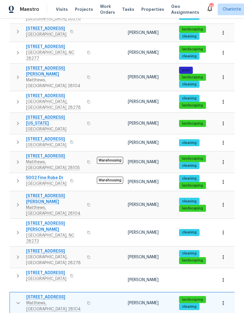
click at [13, 294] on button "button" at bounding box center [18, 303] width 12 height 18
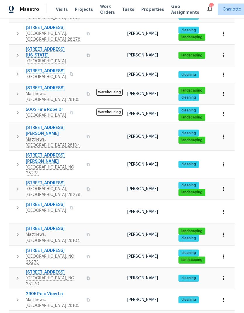
click at [15, 253] on icon "button" at bounding box center [17, 256] width 7 height 7
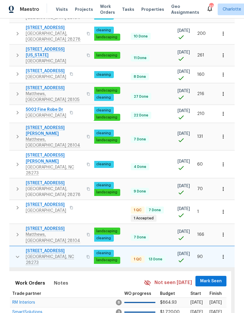
click at [218, 277] on span "Mark Seen" at bounding box center [211, 280] width 22 height 7
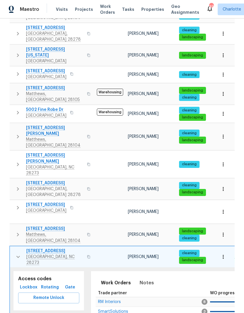
click at [15, 248] on button "button" at bounding box center [18, 257] width 12 height 18
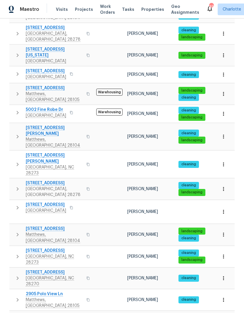
click at [15, 231] on icon "button" at bounding box center [17, 234] width 7 height 7
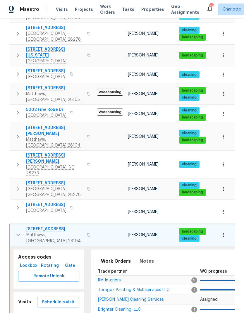
click at [14, 226] on button "button" at bounding box center [18, 235] width 12 height 18
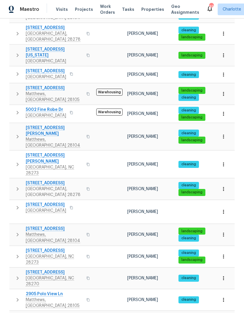
click at [12, 269] on button "button" at bounding box center [18, 278] width 12 height 18
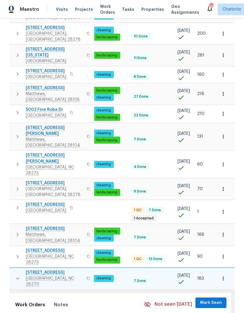
click at [216, 299] on span "Mark Seen" at bounding box center [211, 302] width 22 height 7
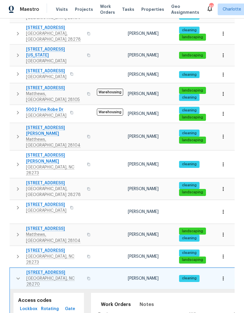
click at [15, 275] on icon "button" at bounding box center [18, 278] width 7 height 7
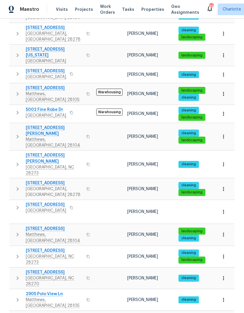
click at [14, 296] on icon "button" at bounding box center [17, 299] width 7 height 7
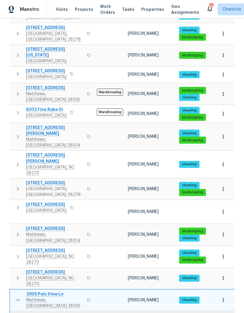
click at [16, 296] on icon "button" at bounding box center [18, 299] width 7 height 7
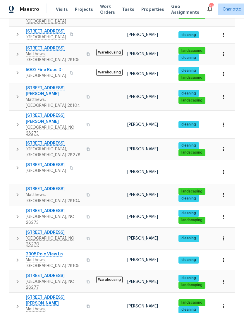
click at [15, 278] on icon "button" at bounding box center [17, 281] width 7 height 7
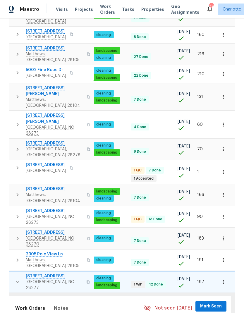
click at [217, 302] on span "Mark Seen" at bounding box center [211, 305] width 22 height 7
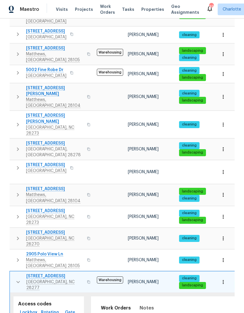
click at [16, 278] on icon "button" at bounding box center [18, 281] width 7 height 7
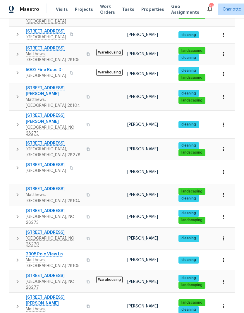
click at [15, 302] on icon "button" at bounding box center [17, 305] width 7 height 7
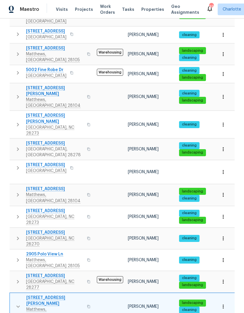
click at [16, 303] on icon "button" at bounding box center [18, 306] width 7 height 7
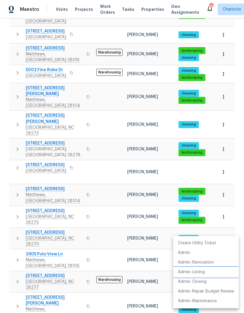
click at [201, 273] on p "Admin: Listing" at bounding box center [191, 272] width 27 height 6
click at [217, 186] on div at bounding box center [122, 156] width 244 height 313
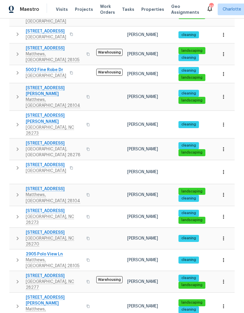
scroll to position [23, 0]
click at [226, 169] on icon "button" at bounding box center [223, 172] width 6 height 6
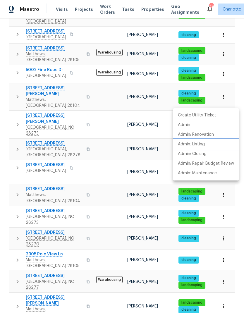
click at [202, 145] on p "Admin: Listing" at bounding box center [191, 144] width 27 height 6
click at [120, 162] on div at bounding box center [122, 156] width 244 height 313
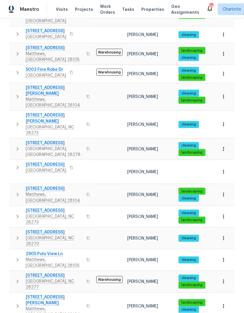
scroll to position [0, 0]
click at [7, 171] on div "Properties Hide filters Charlotte Ryan Craven Clear Filters Address Address Mar…" at bounding box center [122, 111] width 244 height 648
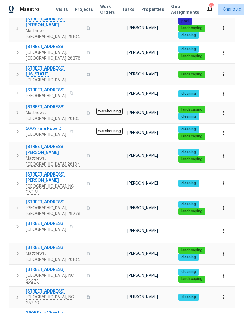
scroll to position [180, 0]
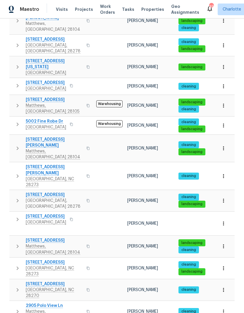
click at [224, 64] on icon "button" at bounding box center [223, 67] width 6 height 6
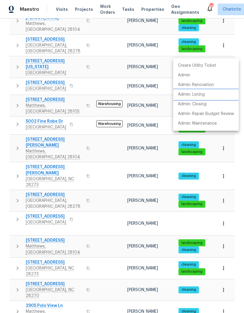
click at [203, 96] on p "Admin: Listing" at bounding box center [191, 94] width 27 height 6
click at [150, 113] on div at bounding box center [122, 156] width 244 height 313
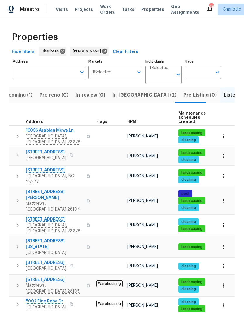
scroll to position [0, 0]
click at [129, 96] on span "In-reno (2)" at bounding box center [144, 95] width 64 height 8
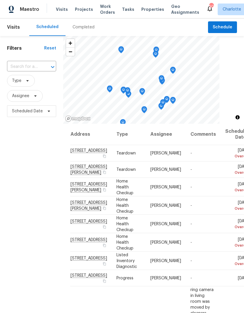
click at [103, 9] on span "Work Orders" at bounding box center [107, 10] width 15 height 12
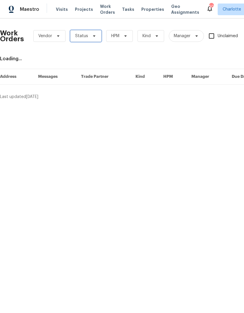
click at [93, 32] on span "Status" at bounding box center [85, 36] width 31 height 12
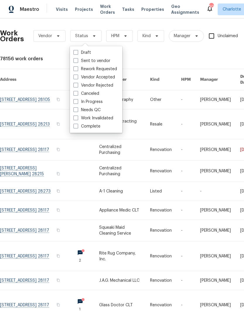
click at [94, 112] on label "Needs QC" at bounding box center [86, 110] width 27 height 6
click at [77, 111] on input "Needs QC" at bounding box center [75, 109] width 4 height 4
checkbox input "true"
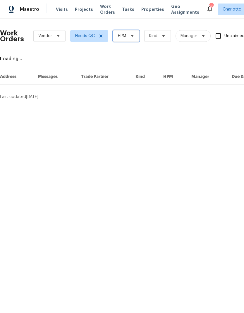
click at [126, 41] on span "HPM" at bounding box center [126, 36] width 27 height 12
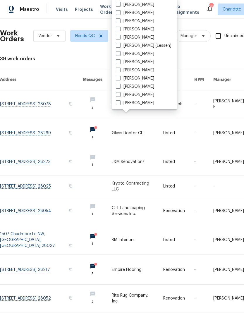
scroll to position [72, 0]
click at [143, 103] on label "[PERSON_NAME]" at bounding box center [135, 103] width 38 height 6
click at [119, 103] on input "[PERSON_NAME]" at bounding box center [118, 102] width 4 height 4
checkbox input "true"
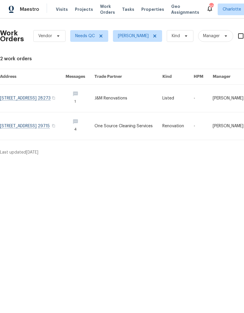
click at [28, 13] on div "Maestro" at bounding box center [19, 10] width 39 height 12
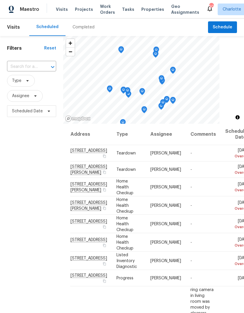
click at [104, 8] on span "Work Orders" at bounding box center [107, 10] width 15 height 12
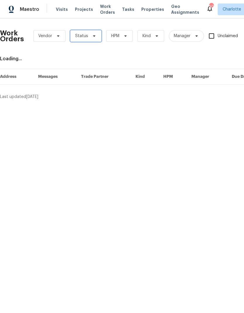
click at [88, 38] on span "Status" at bounding box center [85, 36] width 31 height 12
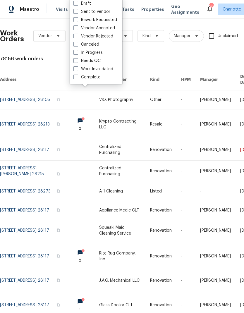
click at [98, 62] on label "Needs QC" at bounding box center [86, 61] width 27 height 6
click at [77, 62] on input "Needs QC" at bounding box center [75, 60] width 4 height 4
checkbox input "true"
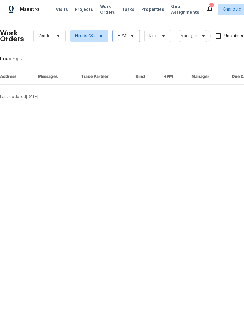
click at [129, 39] on span "HPM" at bounding box center [126, 36] width 27 height 12
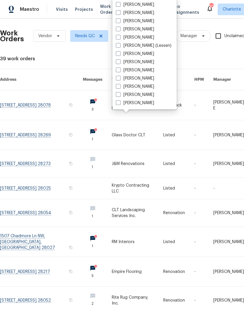
scroll to position [72, 0]
click at [143, 101] on label "[PERSON_NAME]" at bounding box center [135, 103] width 38 height 6
click at [119, 101] on input "[PERSON_NAME]" at bounding box center [118, 102] width 4 height 4
checkbox input "true"
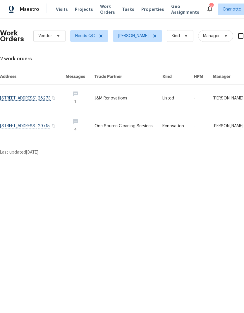
click at [31, 9] on span "Maestro" at bounding box center [29, 9] width 19 height 6
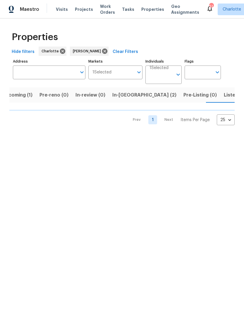
scroll to position [0, 11]
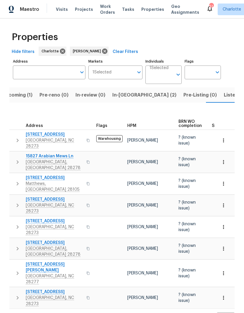
click at [112, 95] on span "In-[GEOGRAPHIC_DATA] (2)" at bounding box center [144, 95] width 64 height 8
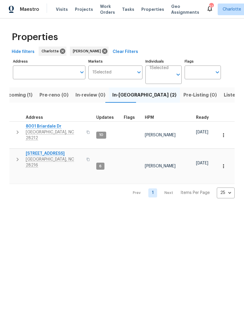
click at [17, 96] on span "Upcoming (1)" at bounding box center [17, 95] width 30 height 8
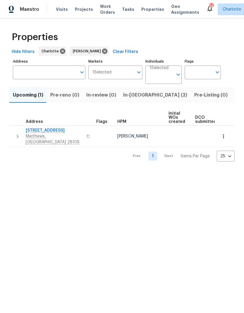
click at [125, 98] on span "In-[GEOGRAPHIC_DATA] (2)" at bounding box center [155, 95] width 64 height 8
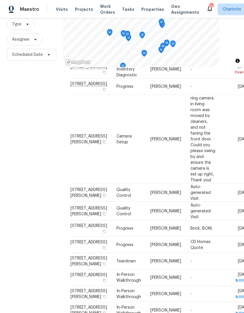
scroll to position [138, 0]
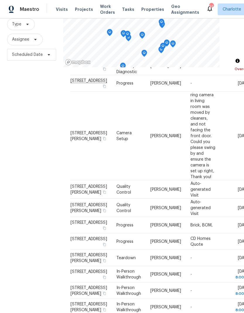
click at [24, 166] on div "Filters Reset ​ Type Assignee Scheduled Date" at bounding box center [31, 149] width 63 height 338
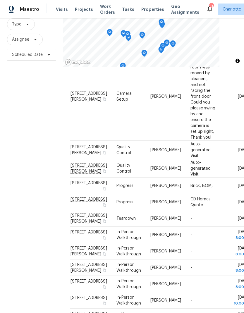
scroll to position [177, 0]
click at [28, 172] on div "Filters Reset ​ Type Assignee Scheduled Date" at bounding box center [31, 149] width 63 height 338
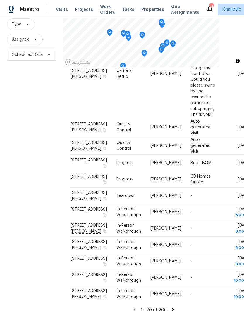
click at [27, 176] on div "Filters Reset ​ Type Assignee Scheduled Date" at bounding box center [31, 149] width 63 height 338
click at [28, 177] on div "Filters Reset ​ Type Assignee Scheduled Date" at bounding box center [31, 149] width 63 height 338
click at [170, 306] on icon at bounding box center [172, 308] width 5 height 5
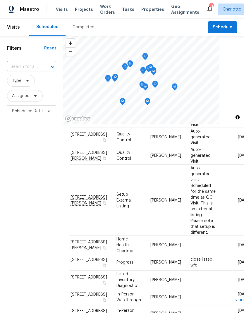
scroll to position [394, 0]
click at [18, 229] on div "Filters Reset ​ Type Assignee Scheduled Date" at bounding box center [31, 205] width 63 height 338
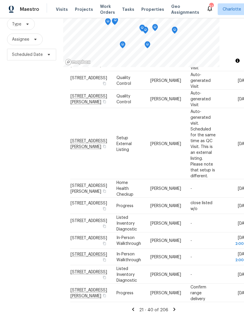
scroll to position [23, 0]
click at [174, 306] on icon at bounding box center [173, 308] width 5 height 5
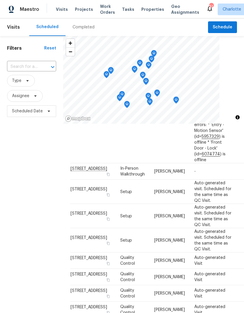
scroll to position [552, 0]
click at [19, 248] on div "Filters Reset ​ Type Assignee Scheduled Date" at bounding box center [31, 205] width 63 height 338
click at [22, 248] on div "Filters Reset ​ Type Assignee Scheduled Date" at bounding box center [31, 205] width 63 height 338
click at [20, 245] on div "Filters Reset ​ Type Assignee Scheduled Date" at bounding box center [31, 205] width 63 height 338
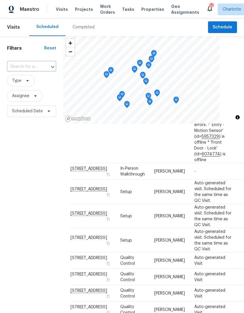
click at [18, 246] on div "Filters Reset ​ Type Assignee Scheduled Date" at bounding box center [31, 205] width 63 height 338
click at [18, 242] on div "Filters Reset ​ Type Assignee Scheduled Date" at bounding box center [31, 205] width 63 height 338
click at [18, 245] on div "Filters Reset ​ Type Assignee Scheduled Date" at bounding box center [31, 205] width 63 height 338
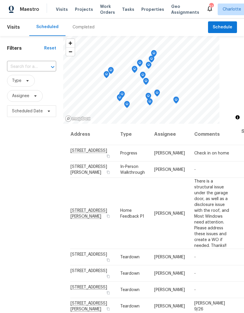
scroll to position [0, 0]
click at [27, 11] on span "Maestro" at bounding box center [29, 9] width 19 height 6
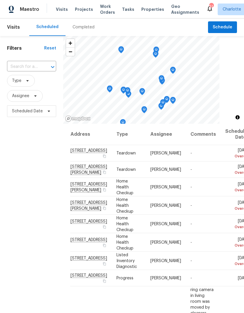
click at [101, 6] on span "Work Orders" at bounding box center [107, 10] width 15 height 12
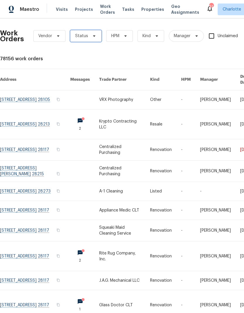
click at [93, 37] on icon at bounding box center [94, 35] width 2 height 1
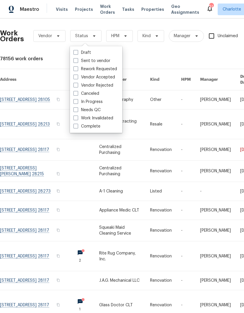
click at [95, 110] on label "Needs QC" at bounding box center [86, 110] width 27 height 6
click at [77, 110] on input "Needs QC" at bounding box center [75, 109] width 4 height 4
checkbox input "true"
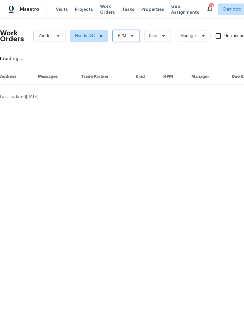
click at [133, 34] on icon at bounding box center [132, 36] width 5 height 5
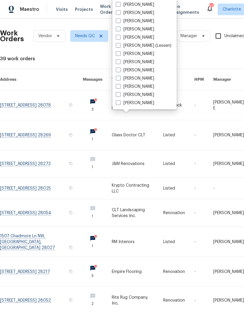
scroll to position [72, 0]
click at [143, 103] on label "[PERSON_NAME]" at bounding box center [135, 103] width 38 height 6
click at [119, 103] on input "[PERSON_NAME]" at bounding box center [118, 102] width 4 height 4
checkbox input "true"
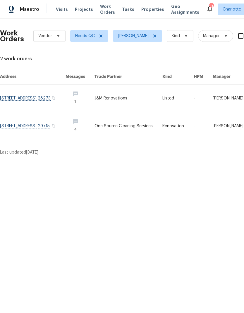
click at [16, 97] on link at bounding box center [32, 97] width 65 height 27
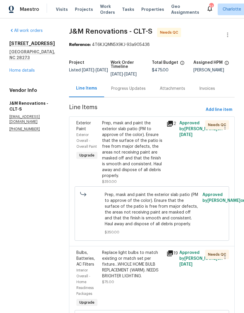
click at [155, 135] on div "Prep, mask and paint the exterior slab patio (PM to approve of the color). Ensu…" at bounding box center [132, 149] width 61 height 58
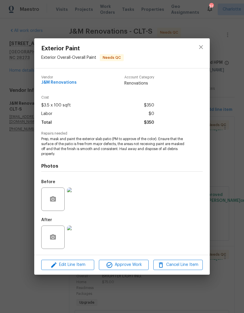
click at [83, 236] on img at bounding box center [78, 236] width 23 height 23
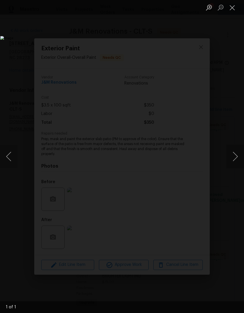
click at [229, 9] on button "Close lightbox" at bounding box center [232, 7] width 12 height 10
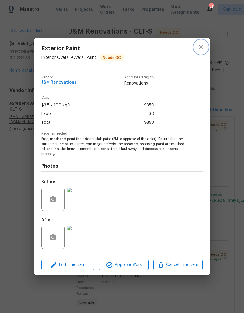
click at [199, 47] on icon "close" at bounding box center [200, 47] width 7 height 7
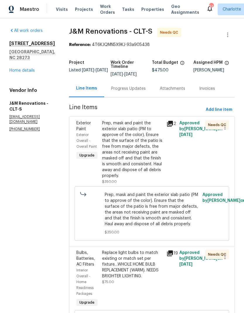
click at [28, 13] on div "Maestro" at bounding box center [19, 10] width 39 height 12
